Goal: Task Accomplishment & Management: Manage account settings

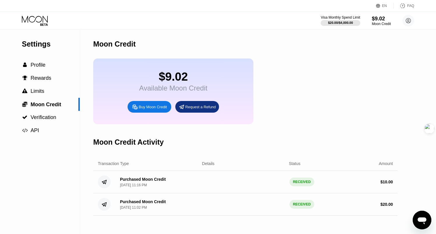
click at [191, 146] on div "Moon Credit Activity" at bounding box center [245, 142] width 304 height 29
click at [205, 147] on div "Moon Credit Activity" at bounding box center [245, 142] width 304 height 29
click at [36, 21] on icon at bounding box center [35, 19] width 26 height 7
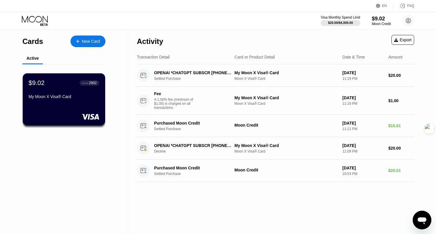
click at [152, 68] on div "OPENAI *CHATGPT SUBSCR +14158799686 US Settled Purchase My Moon X Visa® Card Mo…" at bounding box center [275, 75] width 277 height 22
